Goal: Find specific page/section: Find specific page/section

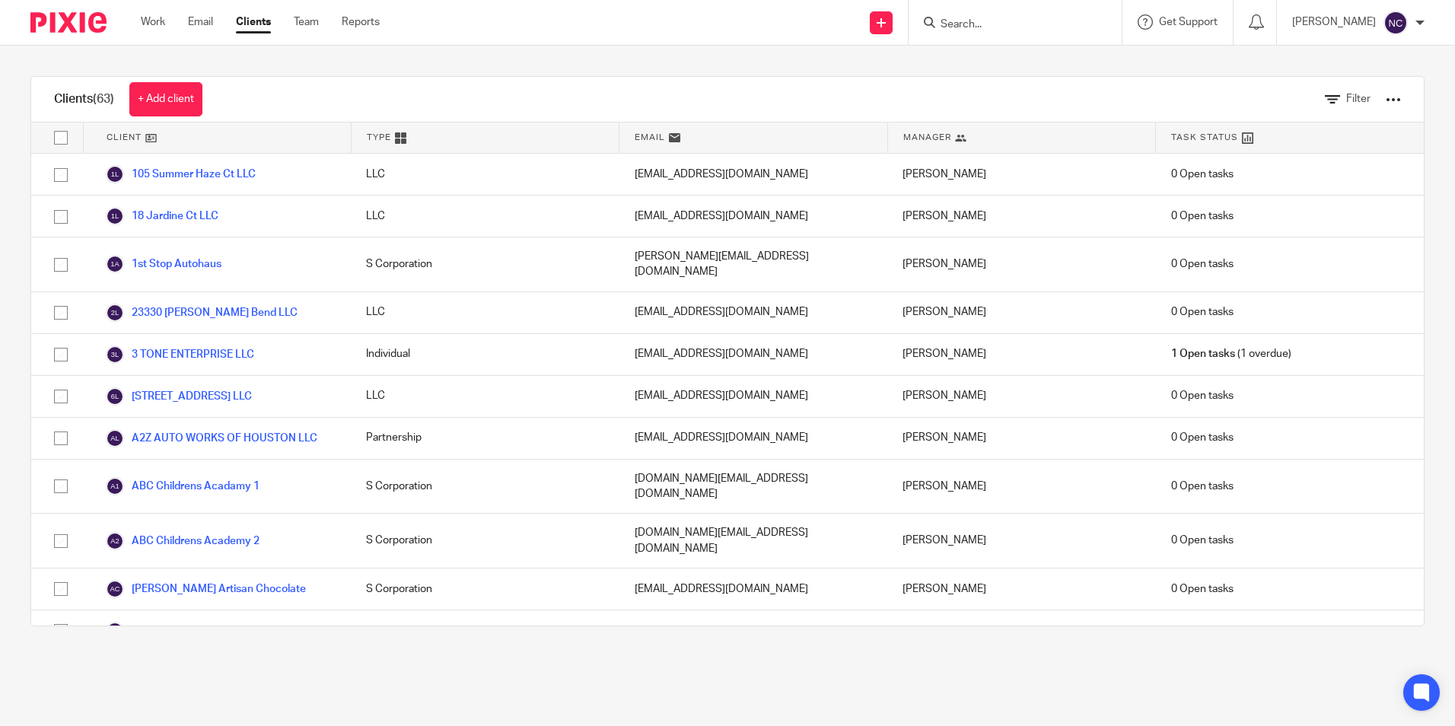
click at [979, 33] on div at bounding box center [1015, 22] width 213 height 45
click at [985, 24] on input "Search" at bounding box center [1007, 25] width 137 height 14
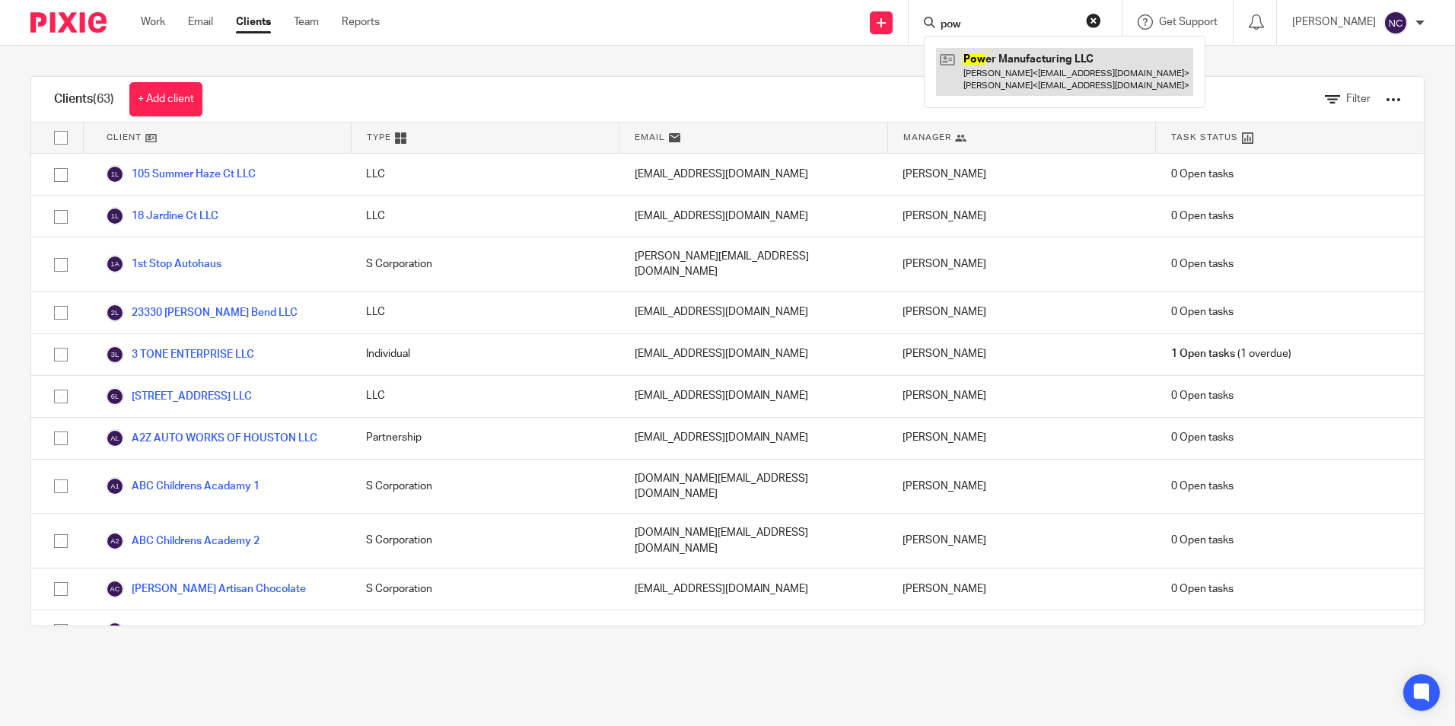
type input "pow"
click at [1011, 64] on link at bounding box center [1064, 71] width 257 height 47
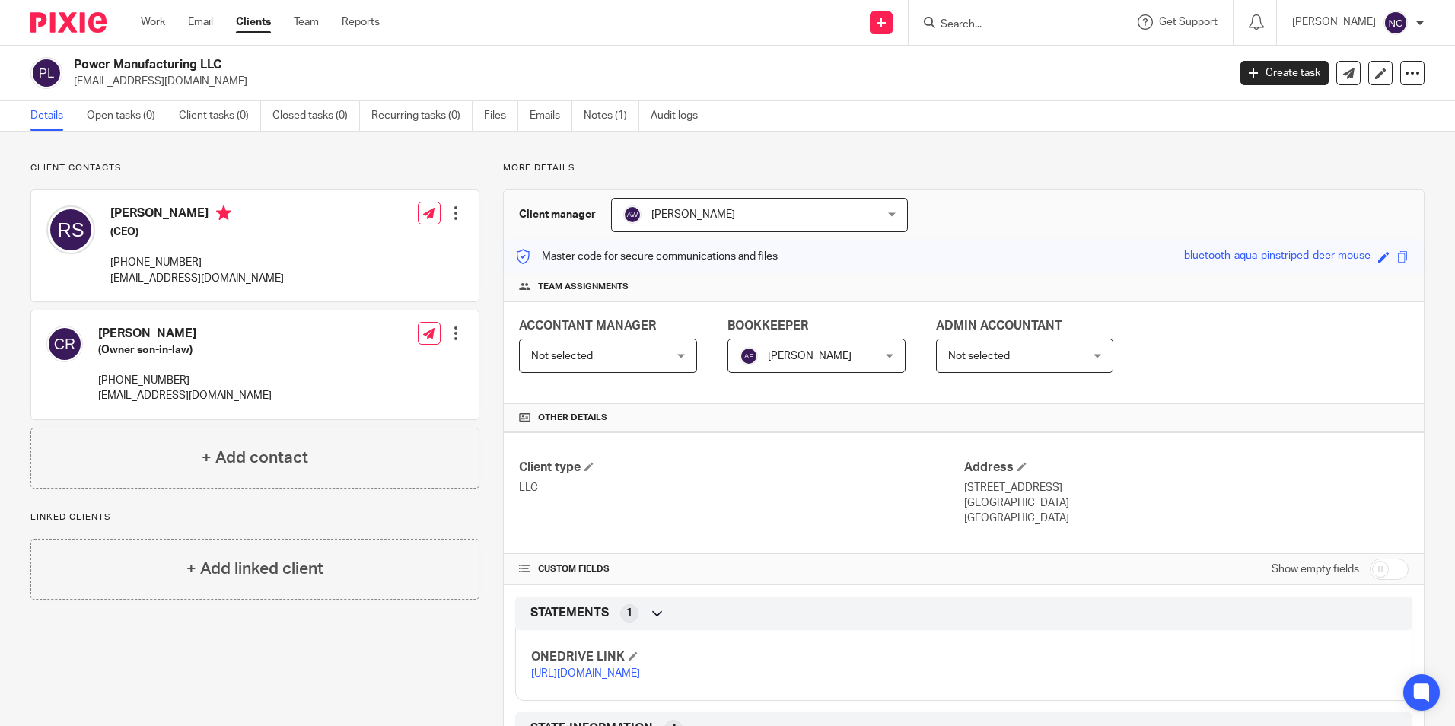
click at [1049, 17] on form at bounding box center [1020, 22] width 162 height 19
click at [1038, 27] on input "Search" at bounding box center [1007, 25] width 137 height 14
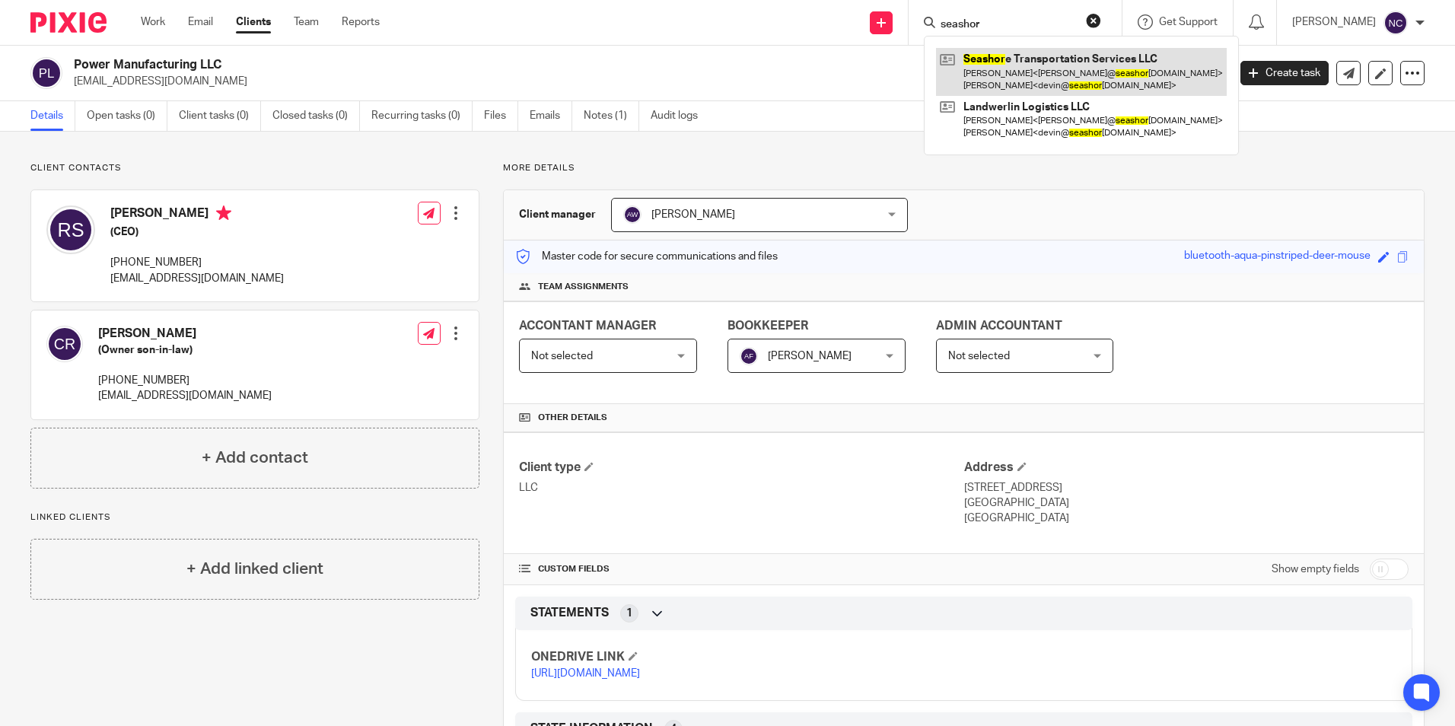
type input "seashor"
click at [1072, 68] on link at bounding box center [1081, 71] width 291 height 47
